Goal: Task Accomplishment & Management: Use online tool/utility

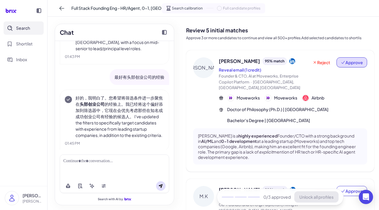
click at [351, 63] on span "Approve" at bounding box center [352, 62] width 22 height 6
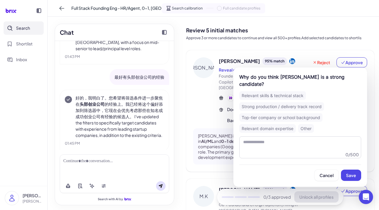
click at [294, 102] on div "Strong production / delivery track record" at bounding box center [281, 106] width 85 height 9
click at [350, 170] on button "Save" at bounding box center [351, 175] width 20 height 11
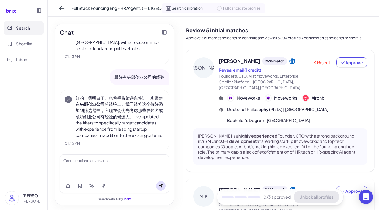
scroll to position [56, 0]
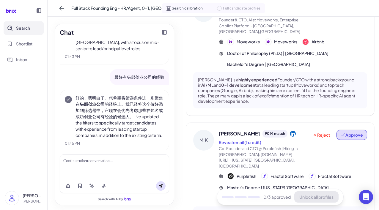
click at [348, 137] on span "Approve" at bounding box center [352, 135] width 22 height 6
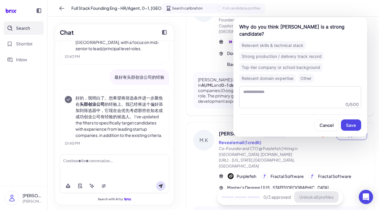
click at [278, 52] on div "Strong production / delivery track record" at bounding box center [281, 56] width 85 height 9
click at [353, 123] on span "Save" at bounding box center [351, 125] width 10 height 5
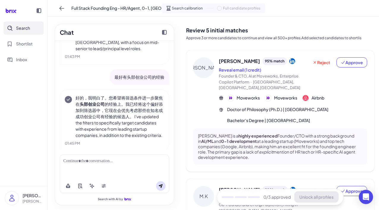
scroll to position [344, 0]
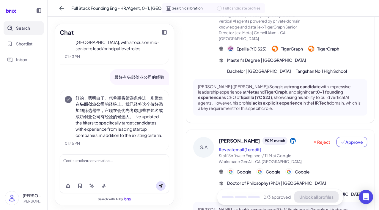
click at [349, 130] on div "S.A [PERSON_NAME] 90 % match Reveal email (1 credit) Staff Software Engineer / …" at bounding box center [280, 188] width 188 height 117
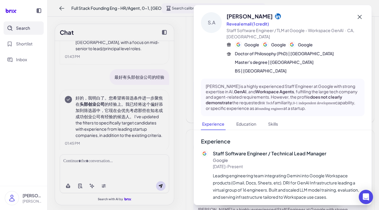
click at [361, 20] on icon at bounding box center [359, 16] width 7 height 7
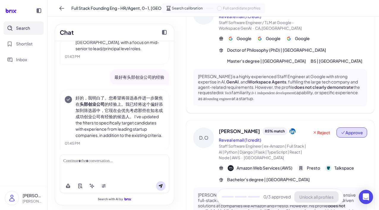
scroll to position [460, 0]
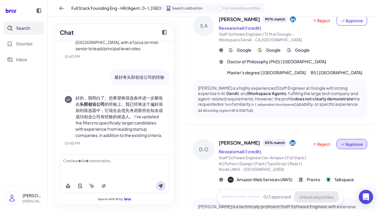
click at [350, 139] on button "Approve" at bounding box center [352, 144] width 31 height 10
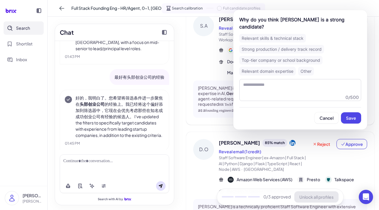
click at [288, 45] on div "Strong production / delivery track record" at bounding box center [281, 49] width 85 height 9
click at [290, 57] on div "Top-tier company or school background" at bounding box center [280, 60] width 83 height 9
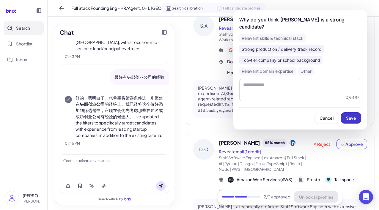
click at [355, 119] on span "Save" at bounding box center [351, 117] width 10 height 5
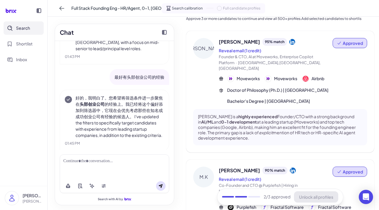
scroll to position [0, 0]
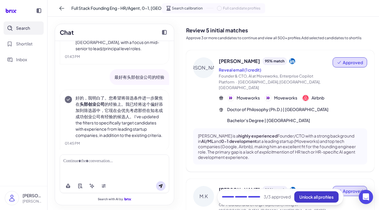
click at [310, 193] on button "Unlock all profiles" at bounding box center [317, 197] width 44 height 11
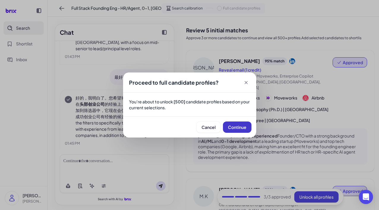
click at [233, 122] on button "Continue" at bounding box center [237, 127] width 29 height 11
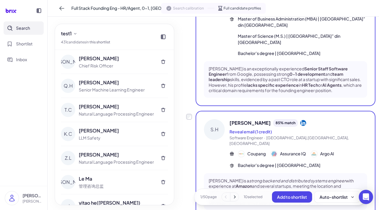
scroll to position [1148, 0]
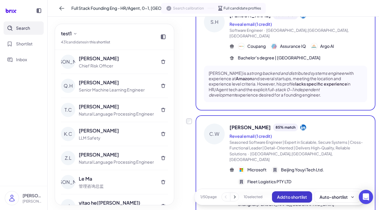
click at [296, 199] on span "Add to shortlist" at bounding box center [292, 197] width 30 height 5
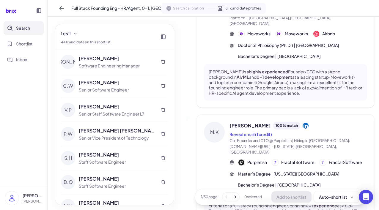
scroll to position [0, 0]
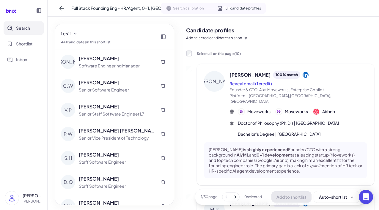
click at [192, 54] on label "Select all on this page ( 10 )" at bounding box center [213, 53] width 55 height 7
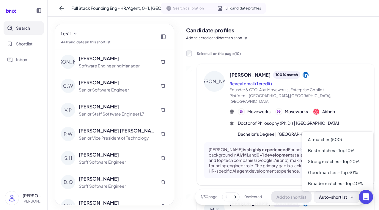
click at [336, 197] on div "Auto-shortlist" at bounding box center [336, 197] width 35 height 6
click at [342, 185] on div "Broader matches - Top 40%" at bounding box center [338, 183] width 67 height 11
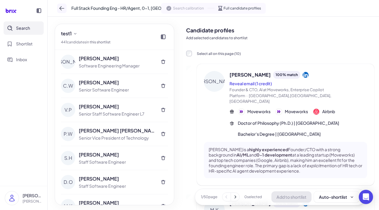
click at [64, 10] on icon at bounding box center [62, 8] width 6 height 6
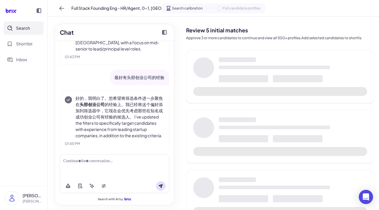
scroll to position [132, 0]
click button at bounding box center [62, 9] width 10 height 10
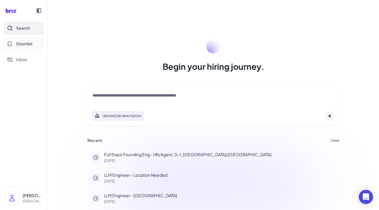
click at [26, 45] on span "Shortlist" at bounding box center [24, 44] width 17 height 6
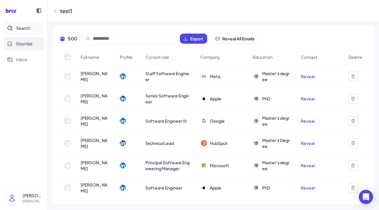
click at [23, 23] on button "Search" at bounding box center [24, 27] width 40 height 13
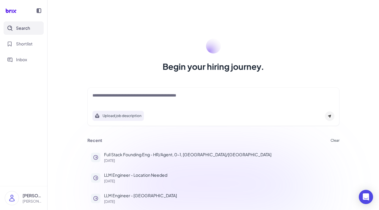
click at [41, 11] on icon at bounding box center [39, 10] width 5 height 5
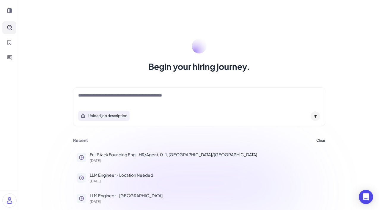
click at [8, 11] on icon at bounding box center [9, 10] width 5 height 5
